Goal: Transaction & Acquisition: Purchase product/service

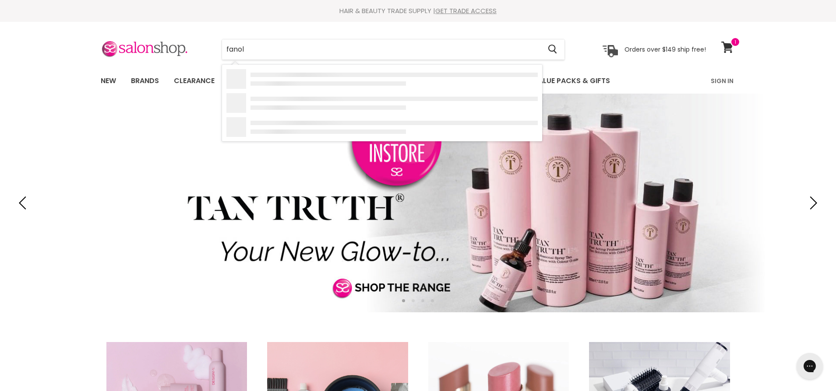
type input "fanola"
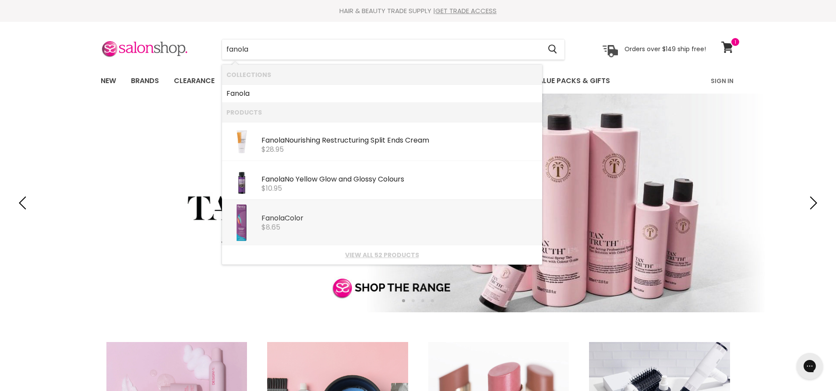
click at [311, 228] on div "$8.65" at bounding box center [399, 228] width 276 height 8
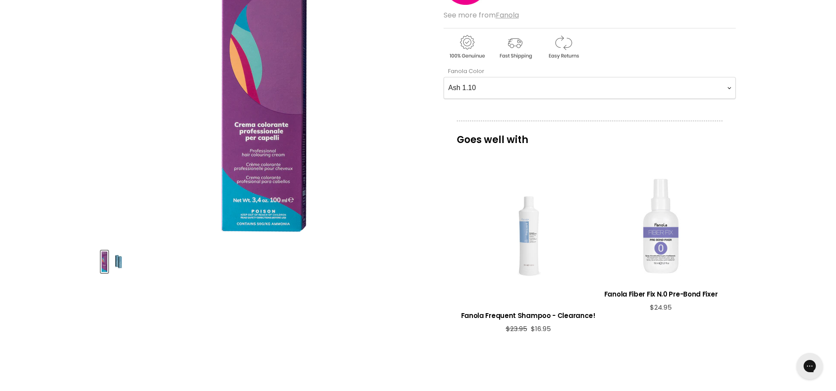
scroll to position [175, 0]
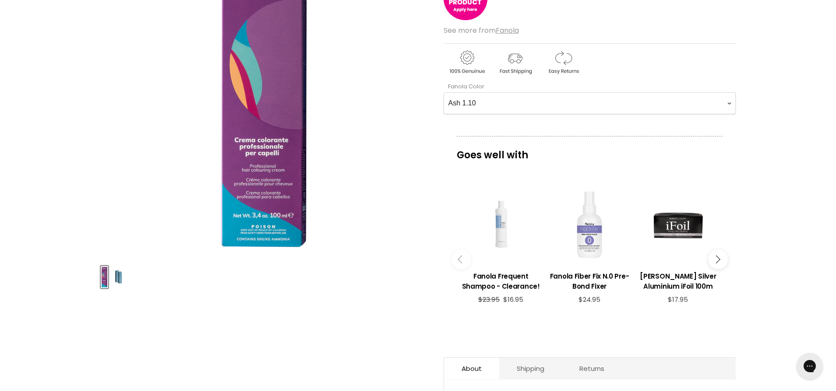
click at [729, 101] on Color-0-0 "Ash 1.10 Ash 5.1 Ash 6.1 Ash 7.1 Ash 8.1 Ash 9.1 Ash 10.1 Intense Ash 5.11 Inte…" at bounding box center [589, 103] width 292 height 22
select Color-0-0 "Ash 5.1"
click at [443, 92] on Color-0-0 "Ash 1.10 Ash 5.1 Ash 6.1 Ash 7.1 Ash 8.1 Ash 9.1 Ash 10.1 Intense Ash 5.11 Inte…" at bounding box center [589, 103] width 292 height 22
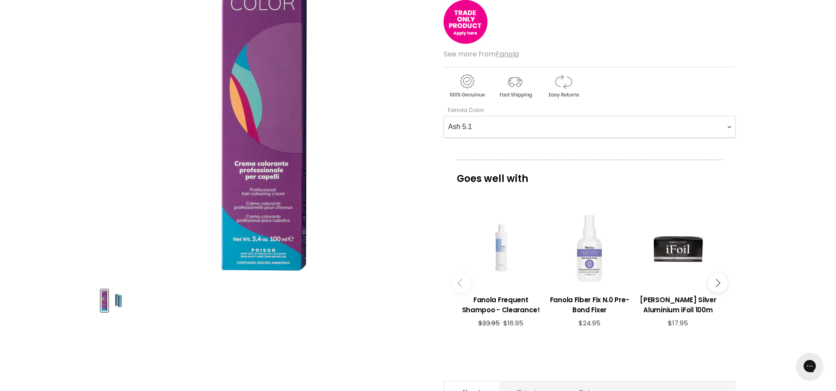
scroll to position [44, 0]
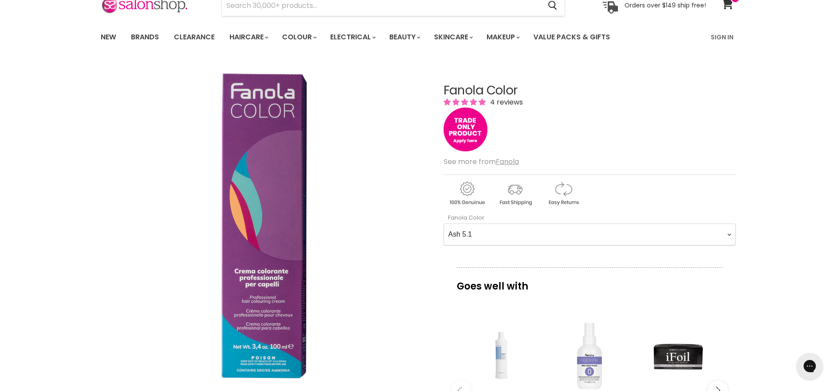
click at [482, 236] on Color-0-0 "Ash 1.10 Ash 5.1 Ash 6.1 Ash 7.1 Ash 8.1 Ash 9.1 Ash 10.1 Intense Ash 5.11 Inte…" at bounding box center [589, 235] width 292 height 22
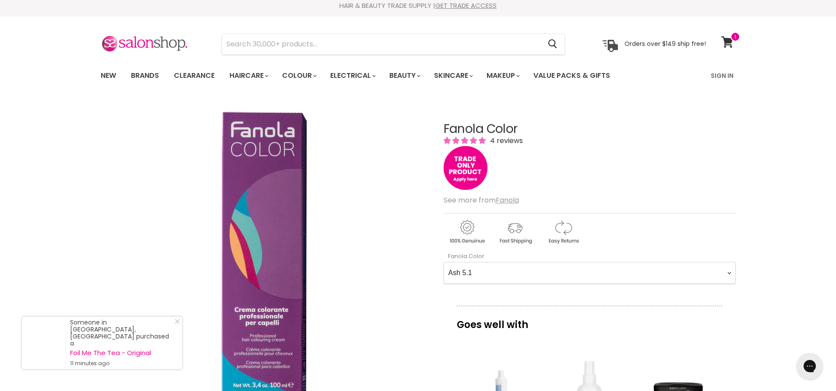
scroll to position [0, 0]
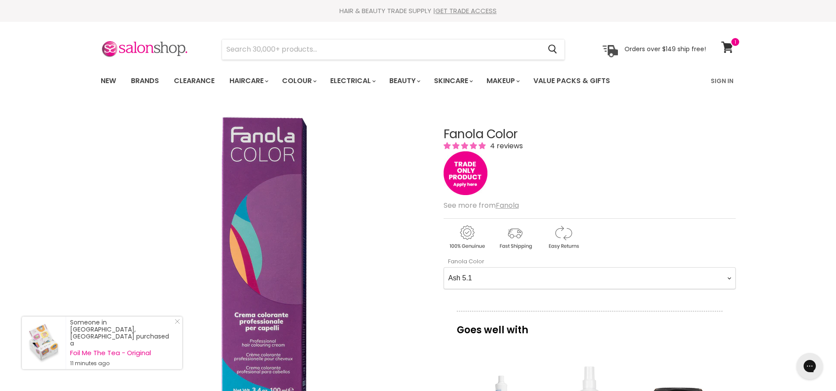
click at [484, 283] on Color-0-0 "Ash 1.10 Ash 5.1 Ash 6.1 Ash 7.1 Ash 8.1 Ash 9.1 Ash 10.1 Intense Ash 5.11 Inte…" at bounding box center [589, 278] width 292 height 22
click at [474, 279] on Color-0-0 "Ash 1.10 Ash 5.1 Ash 6.1 Ash 7.1 Ash 8.1 Ash 9.1 Ash 10.1 Intense Ash 5.11 Inte…" at bounding box center [589, 278] width 292 height 22
